Goal: Find specific page/section: Find specific page/section

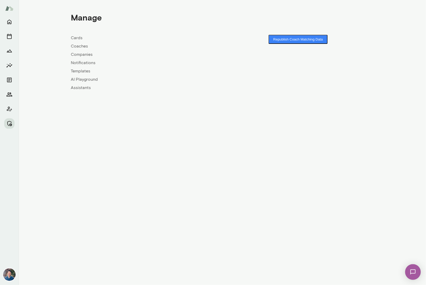
click at [83, 53] on link "Companies" at bounding box center [147, 54] width 152 height 6
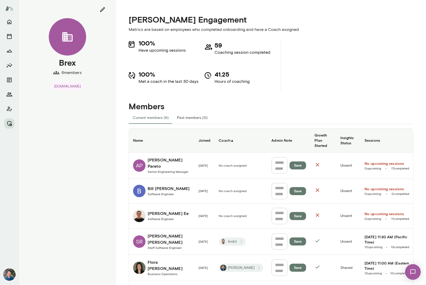
scroll to position [29, 0]
